Goal: Communication & Community: Participate in discussion

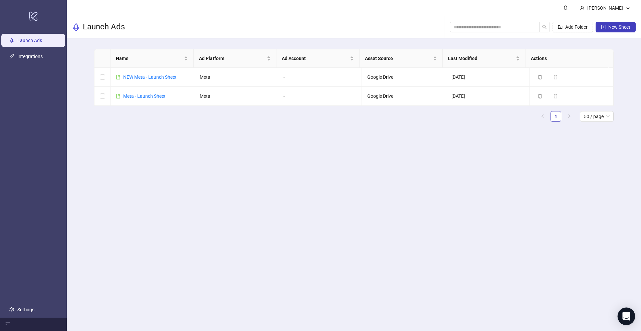
click at [634, 318] on body "logo/logo-mobile Launch Ads Integrations Settings [PERSON_NAME] Launch Ads Add …" at bounding box center [320, 165] width 641 height 331
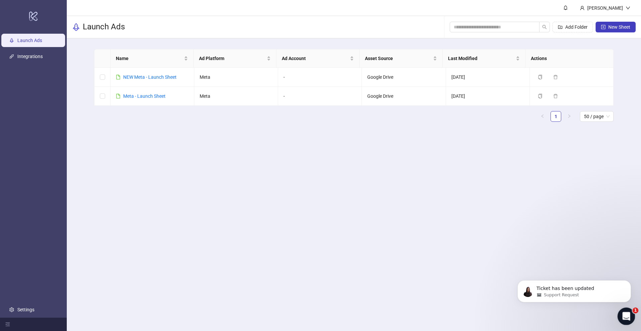
click at [627, 315] on icon "Open Intercom Messenger" at bounding box center [625, 315] width 11 height 11
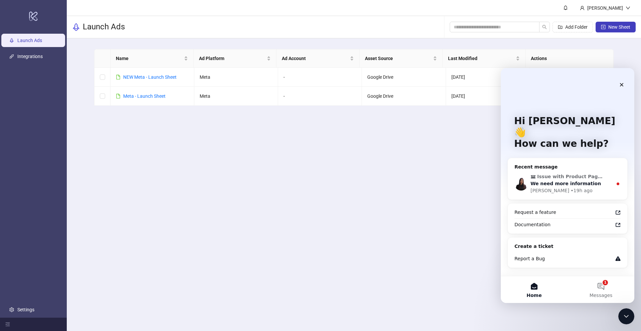
click at [566, 173] on span "Issue with Product Page Domains" at bounding box center [571, 176] width 68 height 7
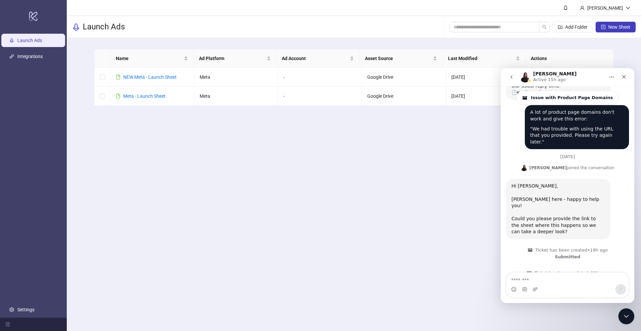
scroll to position [125, 0]
click at [258, 147] on main "[PERSON_NAME] Launch Ads Add Folder New Sheet Name Ad Platform Ad Account Asset…" at bounding box center [354, 165] width 574 height 331
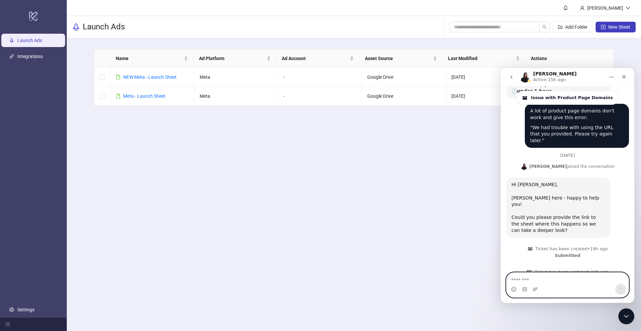
click at [537, 278] on textarea "Message…" at bounding box center [567, 278] width 122 height 11
type textarea "*"
type textarea "**********"
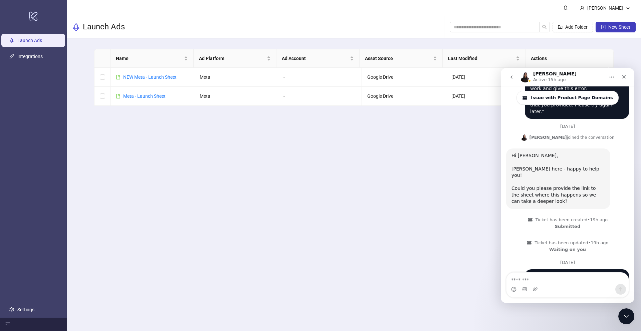
click at [412, 193] on main "[PERSON_NAME] Launch Ads Add Folder New Sheet Name Ad Platform Ad Account Asset…" at bounding box center [354, 165] width 574 height 331
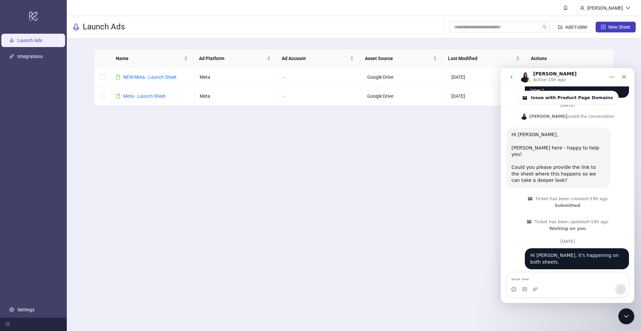
scroll to position [177, 0]
